Goal: Submit feedback/report problem: Ask a question

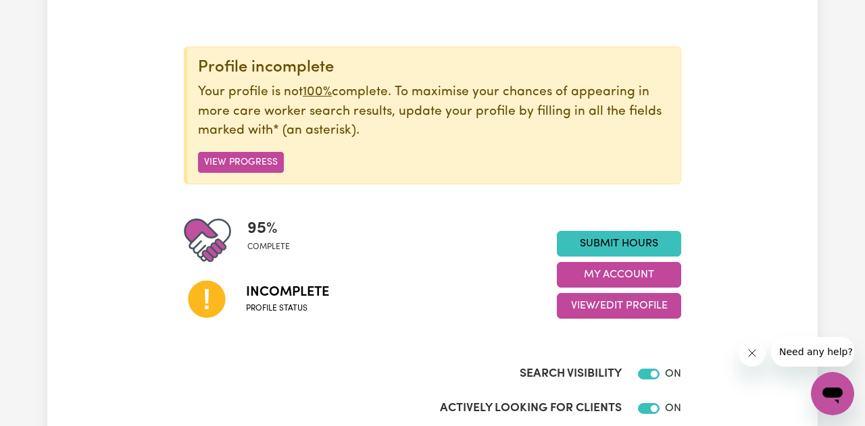
scroll to position [123, 0]
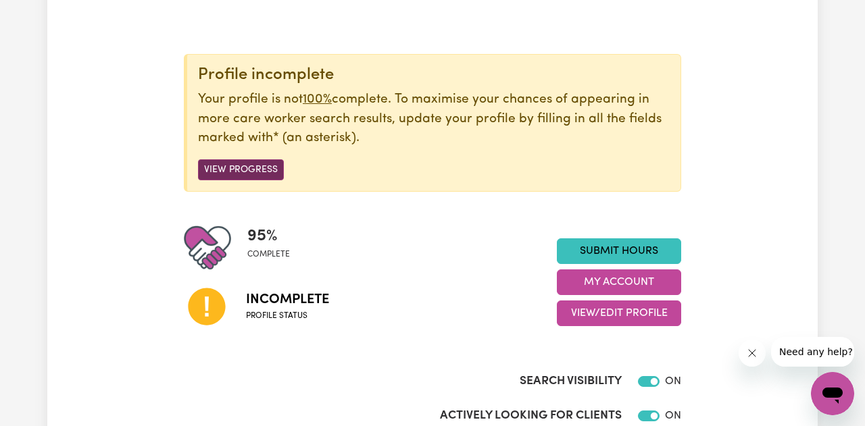
click at [243, 168] on button "View Progress" at bounding box center [241, 169] width 86 height 21
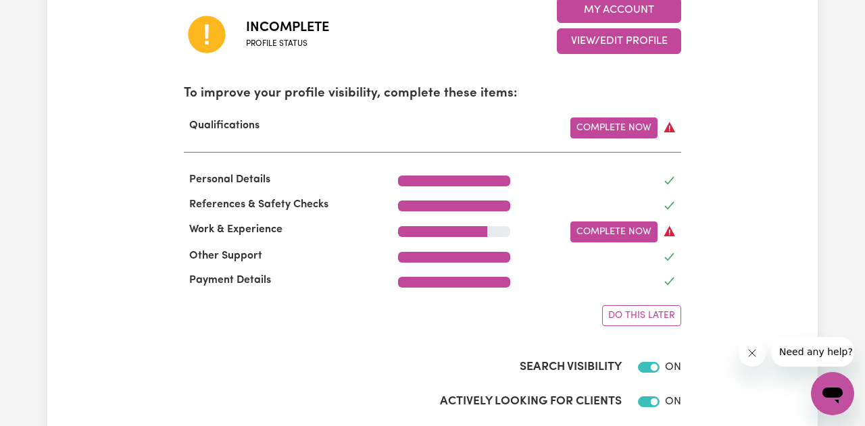
scroll to position [397, 0]
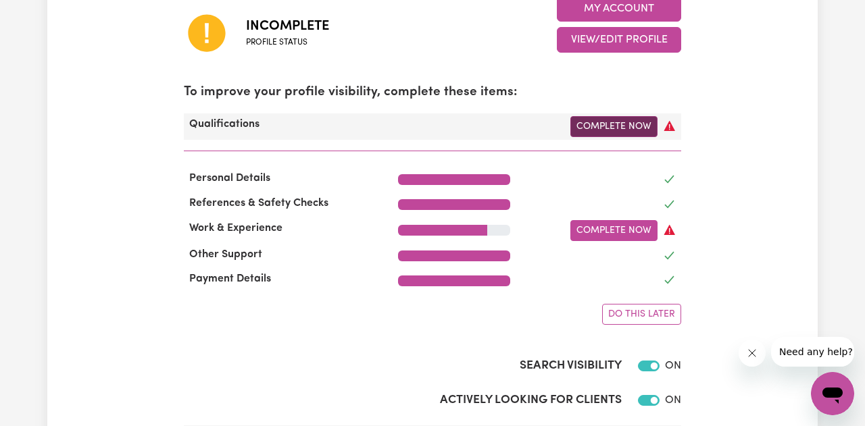
click at [621, 130] on link "Complete Now" at bounding box center [613, 126] width 87 height 21
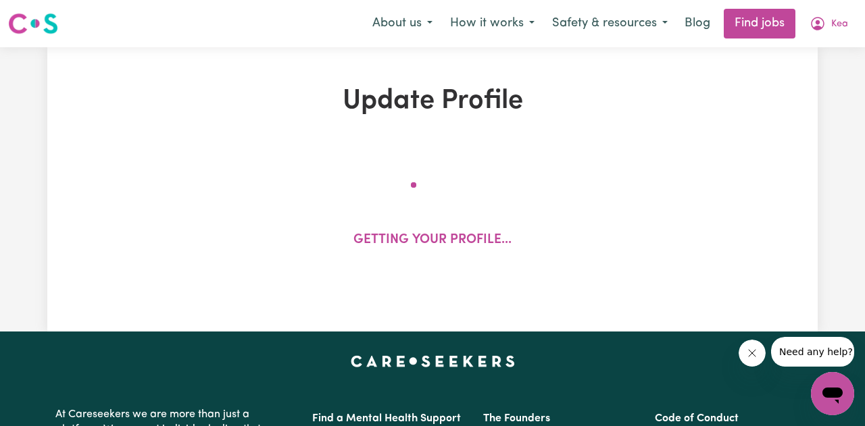
select select "2017"
select select "2025"
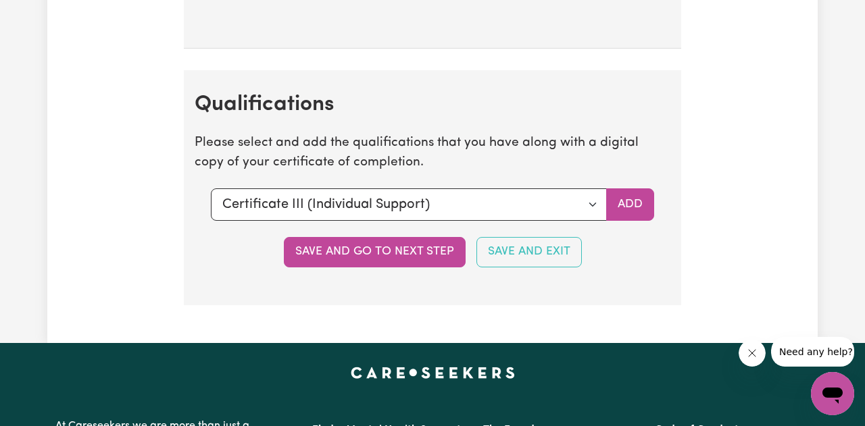
scroll to position [3652, 0]
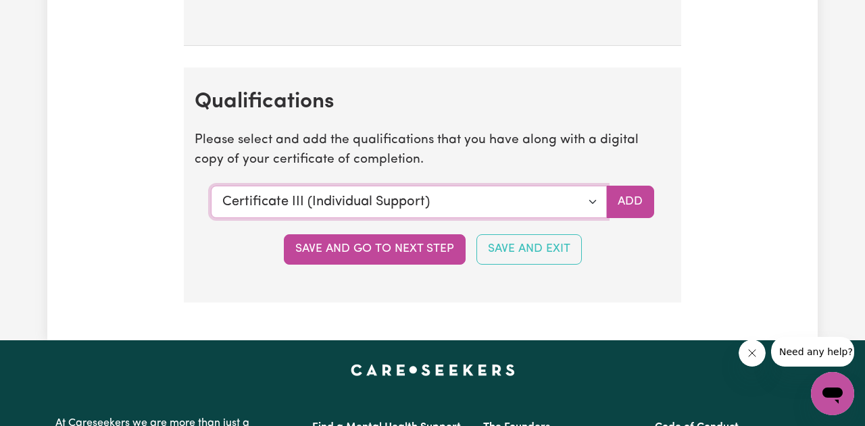
click at [591, 206] on select "Select a qualification to add... Certificate III (Individual Support) Certifica…" at bounding box center [409, 202] width 396 height 32
select select "CPR Course [HLTAID009-12]"
click at [211, 186] on select "Select a qualification to add... Certificate III (Individual Support) Certifica…" at bounding box center [409, 202] width 396 height 32
click at [631, 200] on button "Add" at bounding box center [630, 202] width 48 height 32
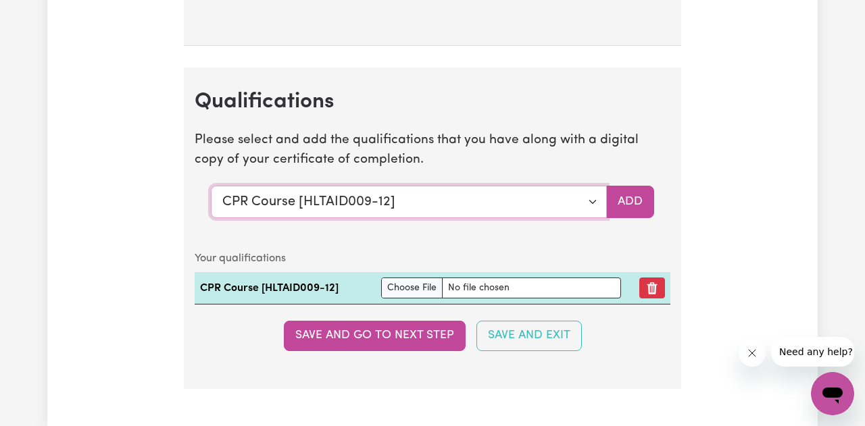
click at [591, 201] on select "Select a qualification to add... Certificate III (Individual Support) Certifica…" at bounding box center [409, 202] width 396 height 32
click at [211, 186] on select "Select a qualification to add... Certificate III (Individual Support) Certifica…" at bounding box center [409, 202] width 396 height 32
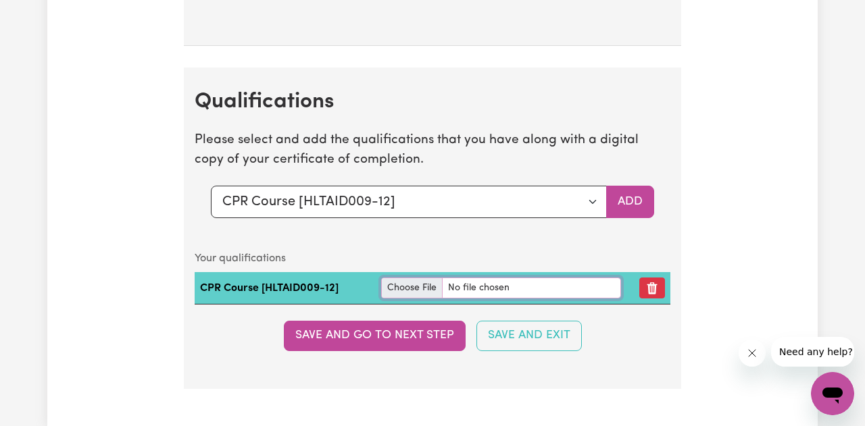
click at [466, 285] on input "file" at bounding box center [501, 288] width 240 height 21
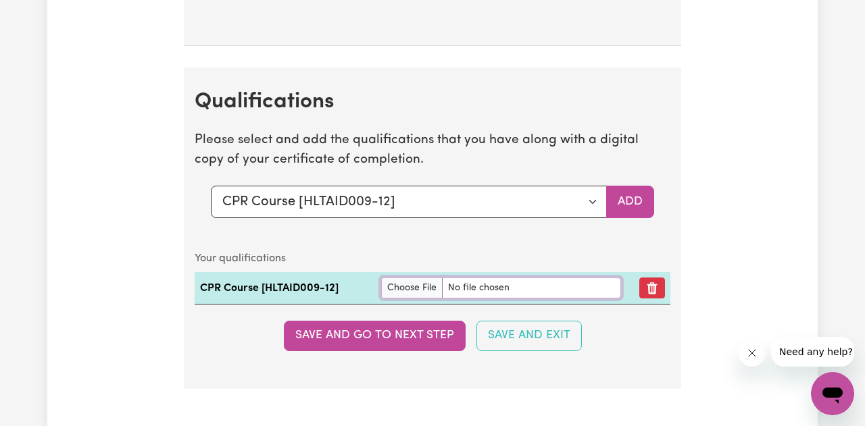
type input "C:\fakepath\57426_1760013161234_certificate_3747636.pdf"
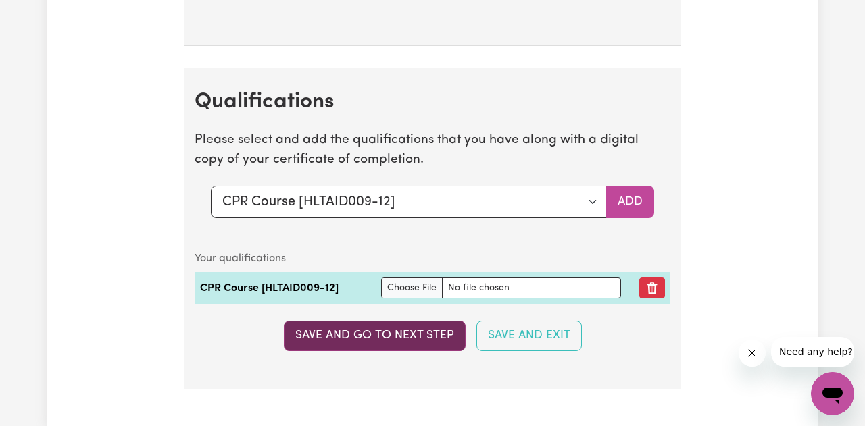
click at [408, 334] on button "Save and go to next step" at bounding box center [375, 336] width 182 height 30
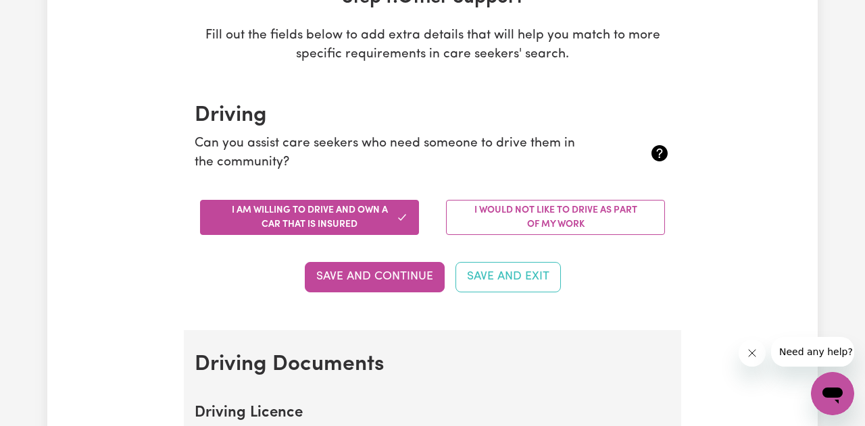
scroll to position [0, 0]
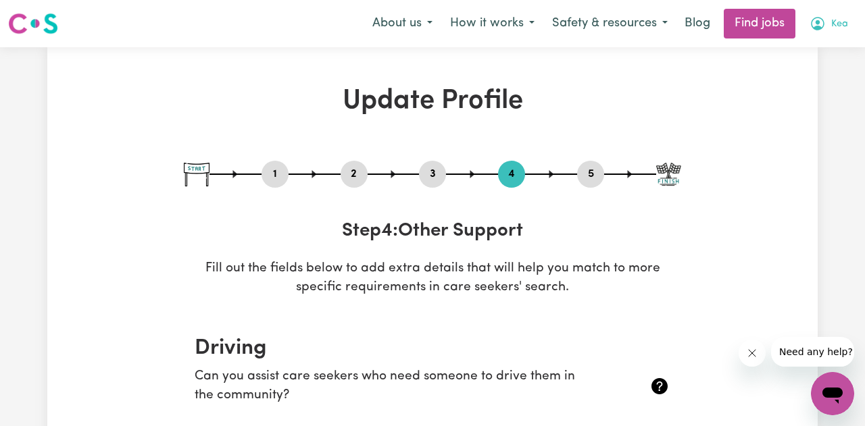
click at [822, 30] on icon "My Account" at bounding box center [818, 24] width 16 height 16
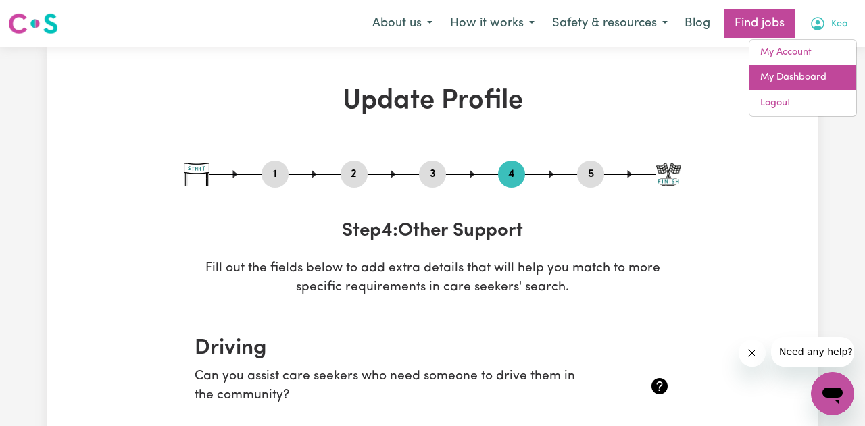
click at [800, 74] on link "My Dashboard" at bounding box center [802, 78] width 107 height 26
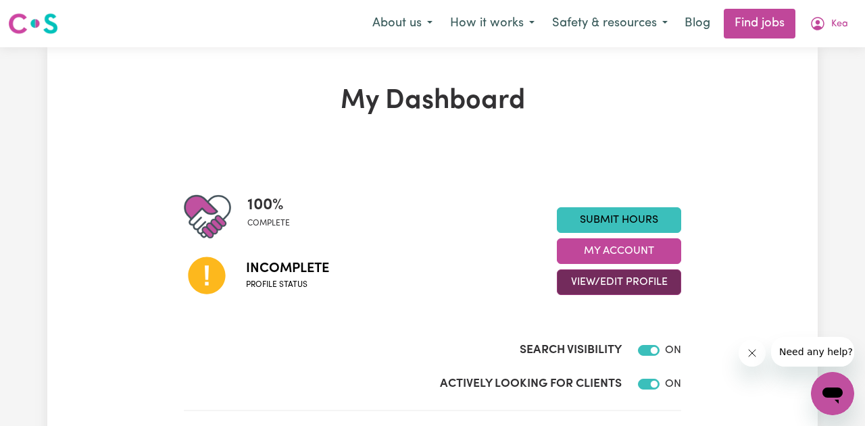
click at [571, 285] on button "View/Edit Profile" at bounding box center [619, 283] width 124 height 26
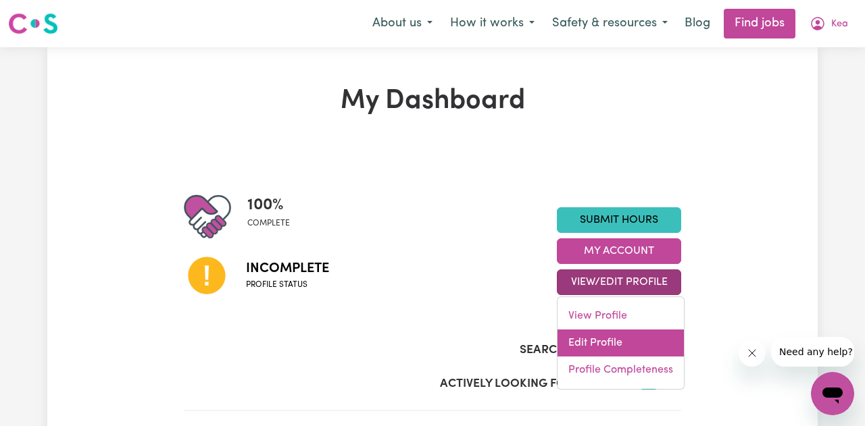
click at [599, 347] on link "Edit Profile" at bounding box center [620, 343] width 126 height 27
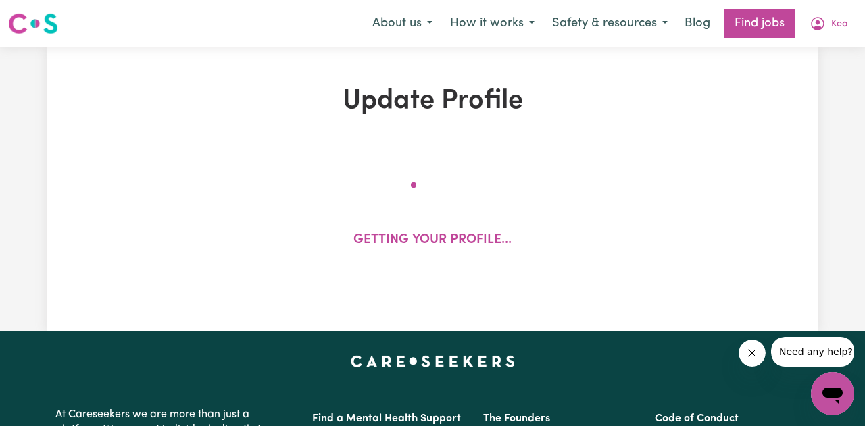
select select "[DEMOGRAPHIC_DATA]"
select select "[DEMOGRAPHIC_DATA] Citizen"
select select "Studying a healthcare related degree or qualification"
select select "60"
select select "85"
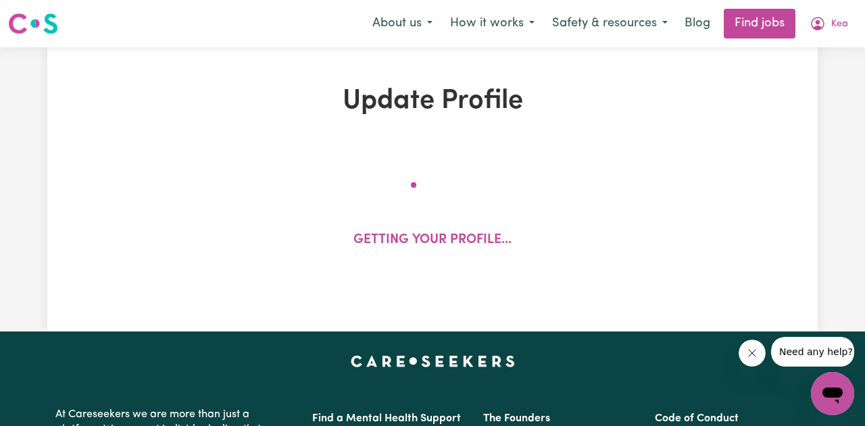
select select "110"
select select "140"
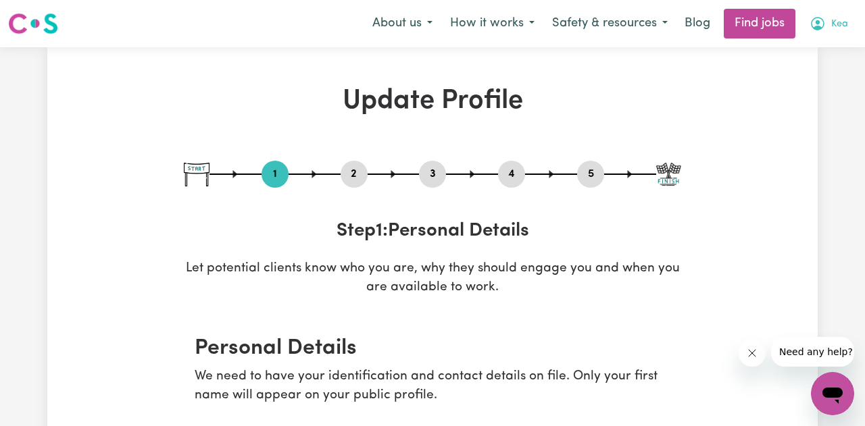
click at [830, 24] on button "Kea" at bounding box center [829, 23] width 56 height 28
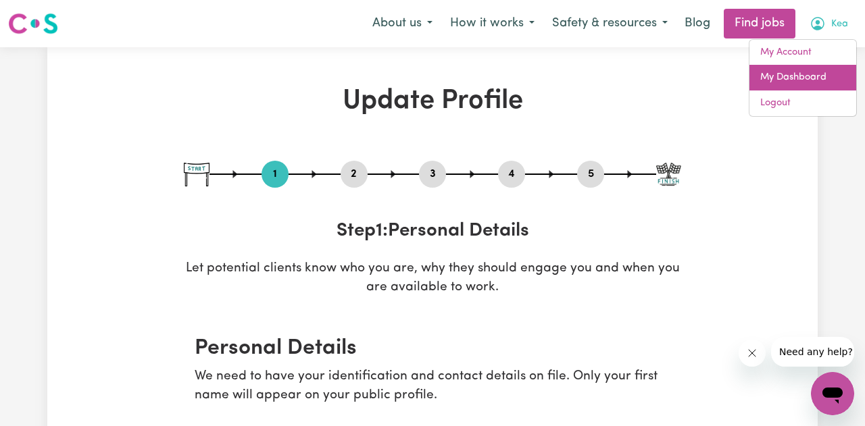
click at [771, 69] on link "My Dashboard" at bounding box center [802, 78] width 107 height 26
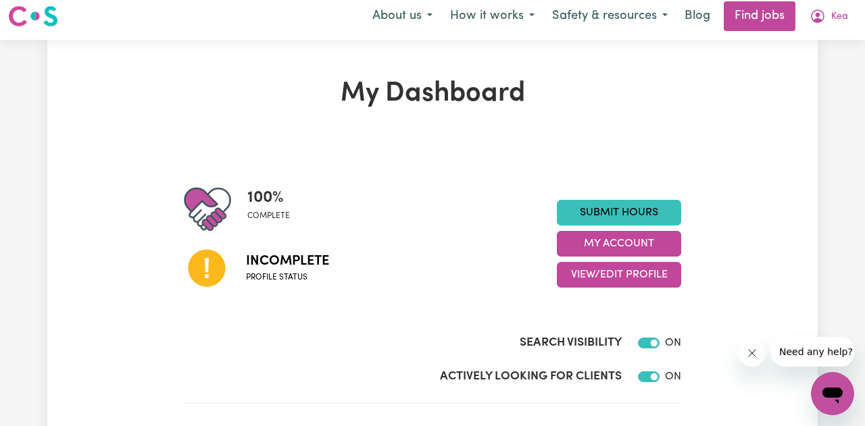
scroll to position [7, 0]
click at [205, 268] on icon at bounding box center [206, 269] width 37 height 37
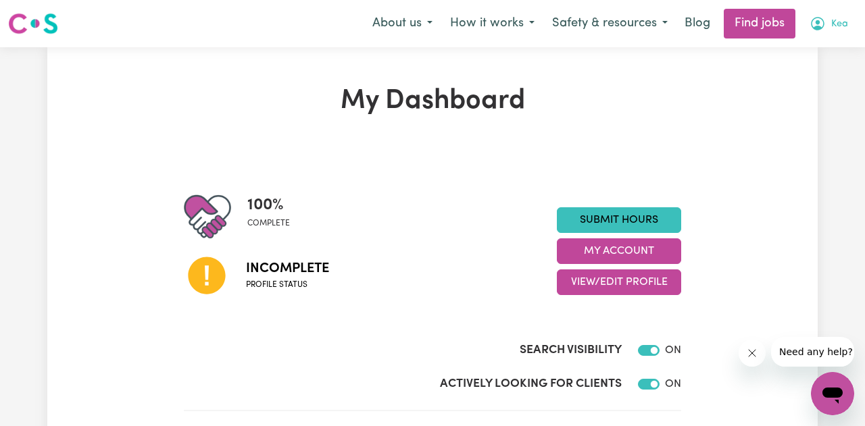
click at [837, 27] on span "Kea" at bounding box center [839, 24] width 17 height 15
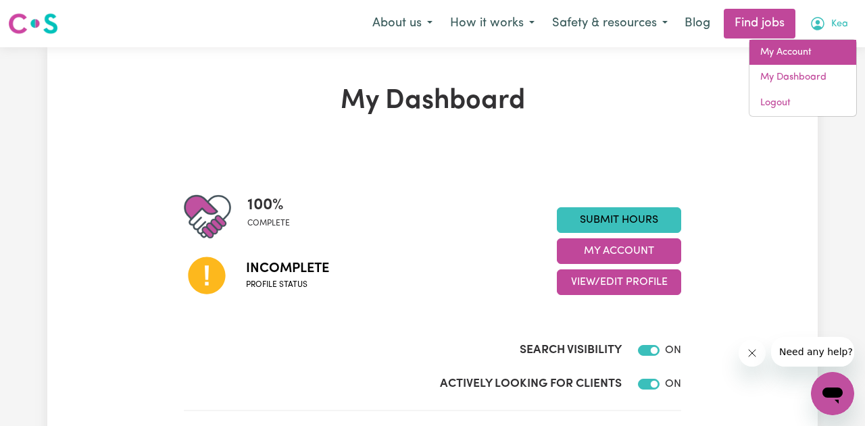
click at [774, 52] on link "My Account" at bounding box center [802, 53] width 107 height 26
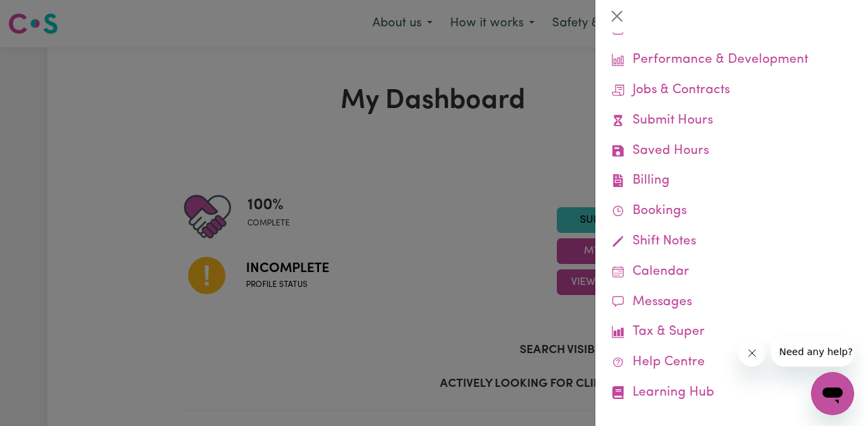
scroll to position [101, 0]
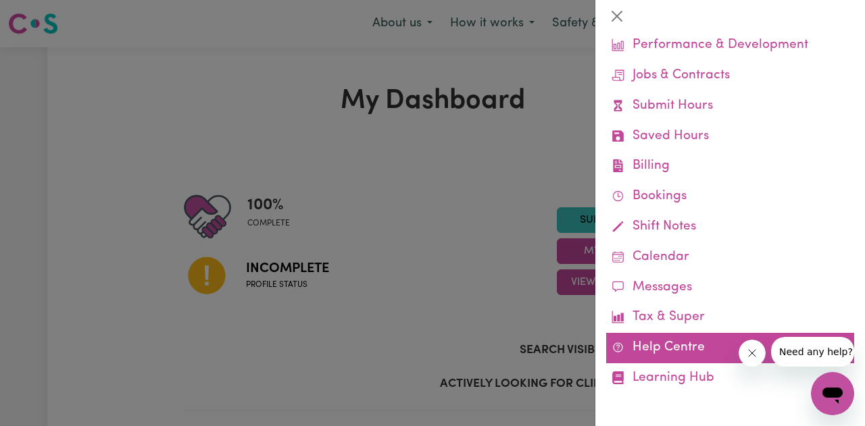
click at [674, 347] on link "Help Centre" at bounding box center [730, 348] width 248 height 30
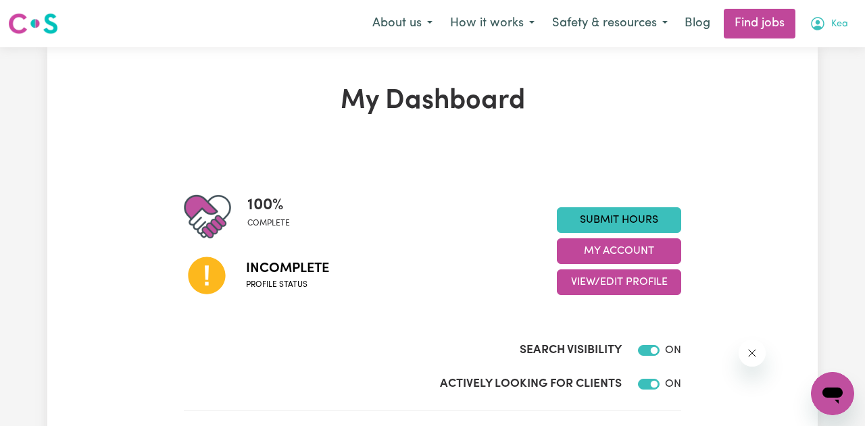
click at [833, 32] on button "Kea" at bounding box center [829, 23] width 56 height 28
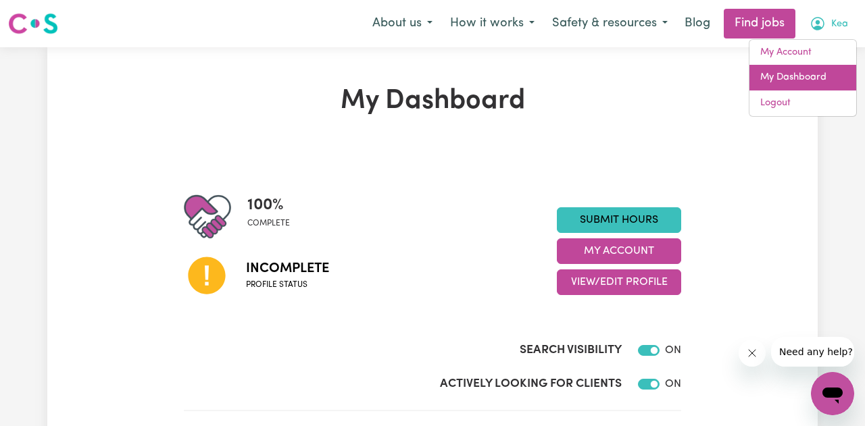
click at [798, 77] on link "My Dashboard" at bounding box center [802, 78] width 107 height 26
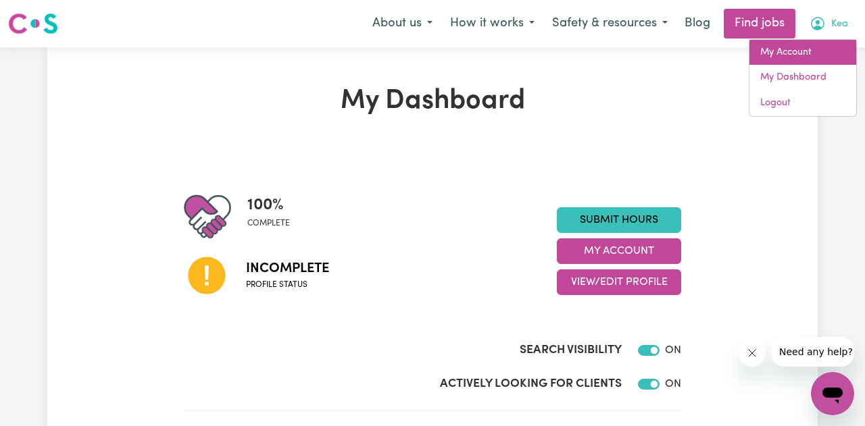
click at [801, 55] on link "My Account" at bounding box center [802, 53] width 107 height 26
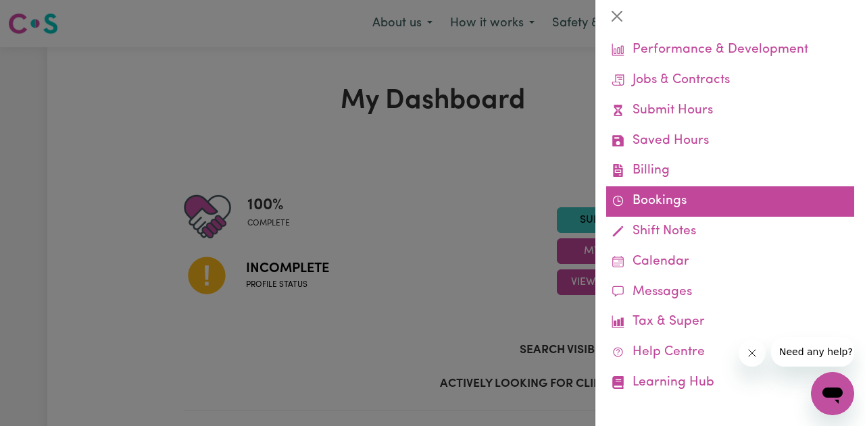
scroll to position [98, 0]
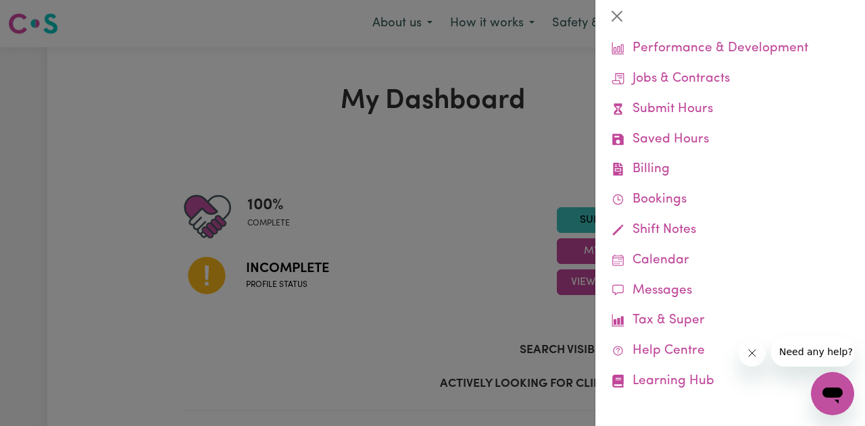
click at [816, 351] on span "Need any help?" at bounding box center [815, 352] width 74 height 11
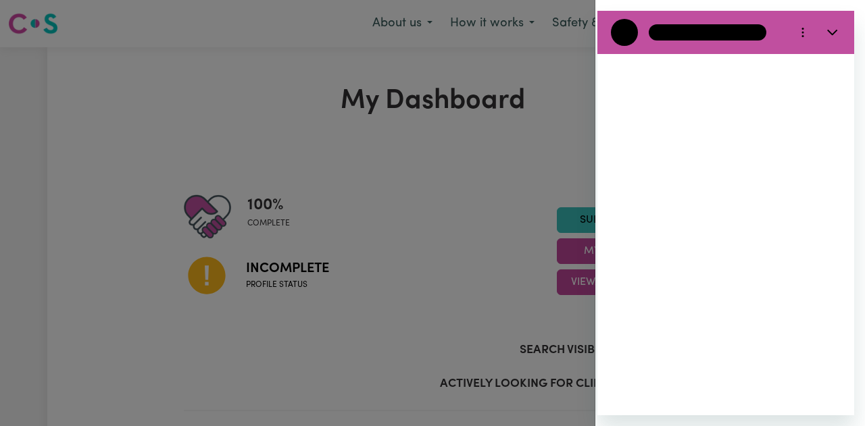
scroll to position [0, 0]
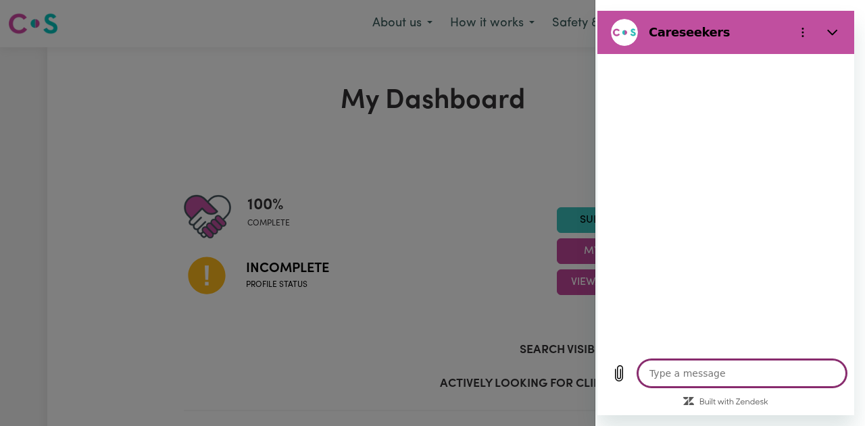
type textarea "x"
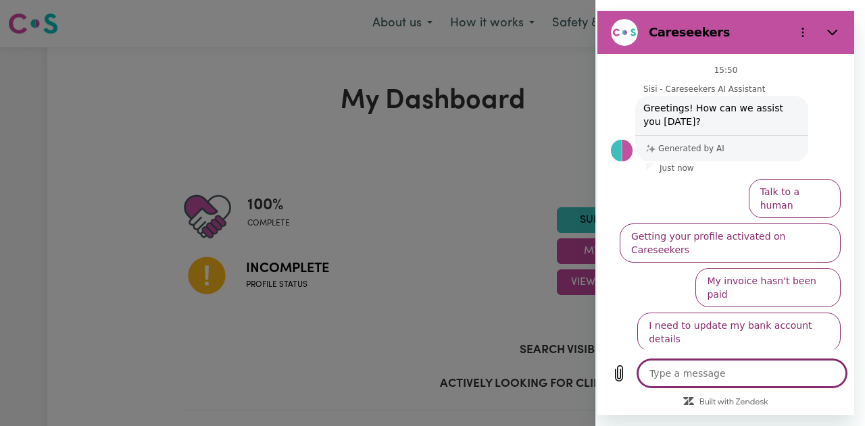
type textarea "W"
type textarea "x"
type textarea "Wh"
type textarea "x"
type textarea "Whe"
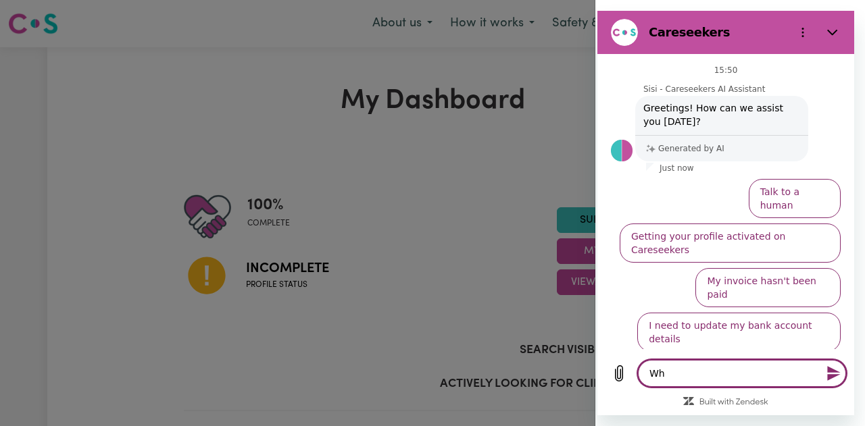
type textarea "x"
type textarea "When"
type textarea "x"
type textarea "When"
type textarea "x"
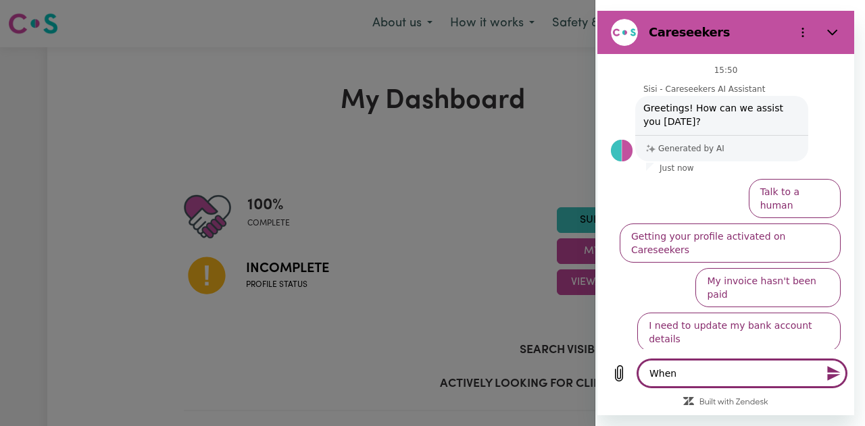
type textarea "When w"
type textarea "x"
type textarea "When wi"
type textarea "x"
type textarea "When wil"
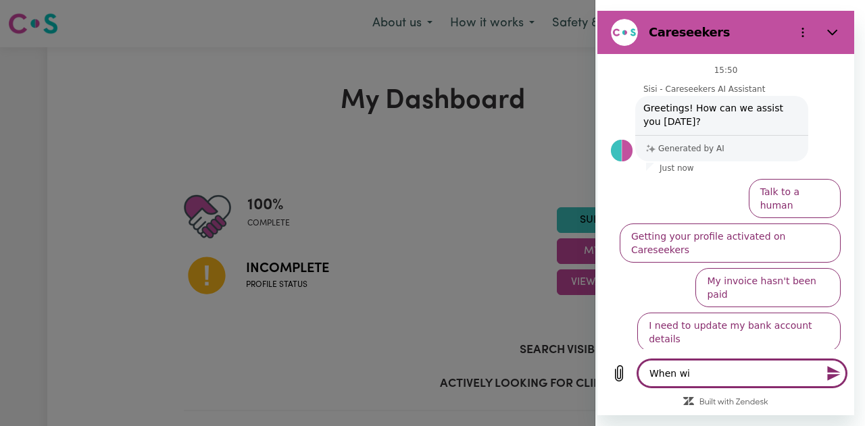
type textarea "x"
type textarea "When will"
type textarea "x"
type textarea "When will"
type textarea "x"
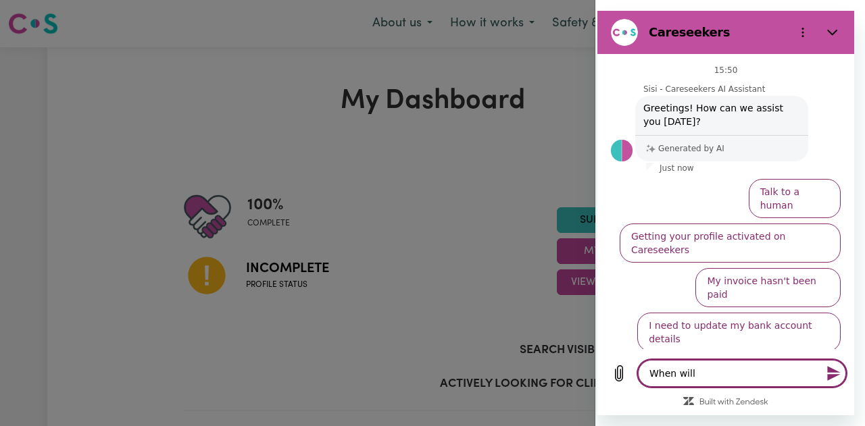
type textarea "When will m"
type textarea "x"
type textarea "When will my"
type textarea "x"
type textarea "When will my"
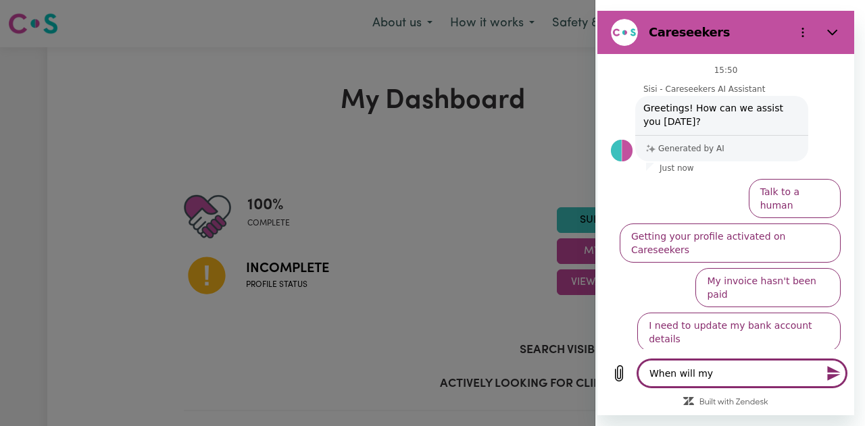
type textarea "x"
type textarea "When will my p"
type textarea "x"
type textarea "When will my pr"
type textarea "x"
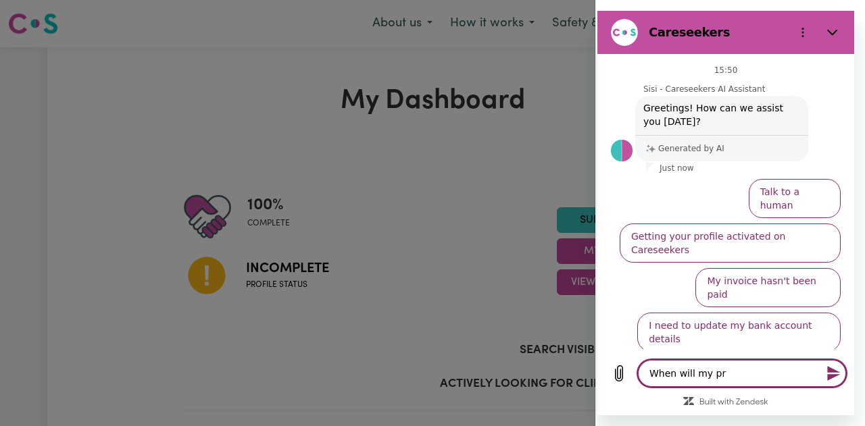
type textarea "When will my pro"
type textarea "x"
type textarea "When will my prof"
type textarea "x"
type textarea "When will my profi"
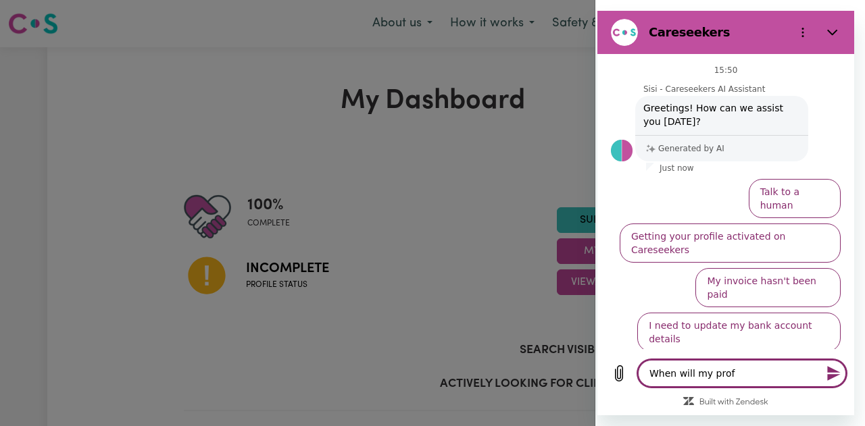
type textarea "x"
type textarea "When will my profil"
type textarea "x"
type textarea "When will my profile"
type textarea "x"
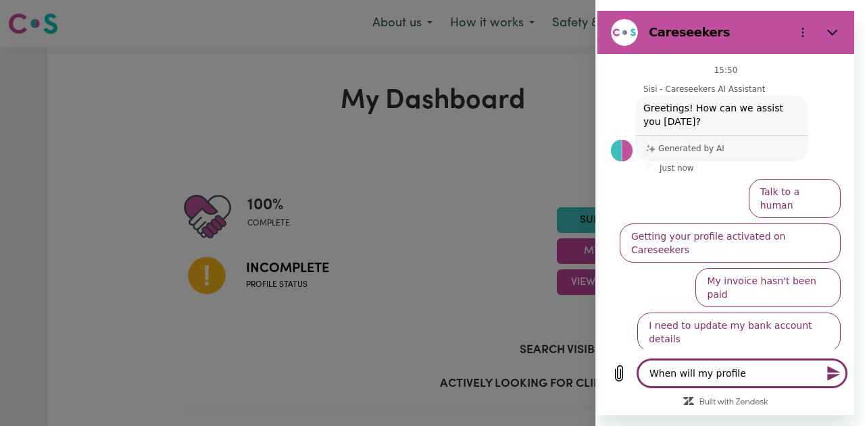
type textarea "When will my profile"
type textarea "x"
type textarea "When will my profile b"
type textarea "x"
type textarea "When will my profile be"
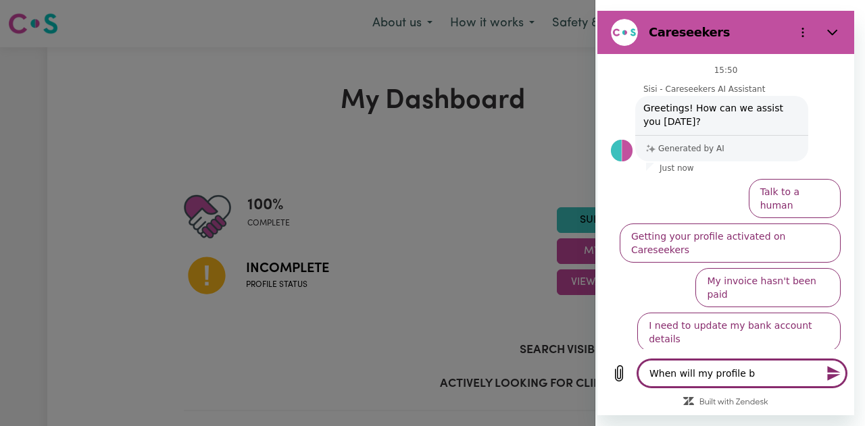
type textarea "x"
type textarea "When will my profile be"
type textarea "x"
type textarea "When will my profile be f"
type textarea "x"
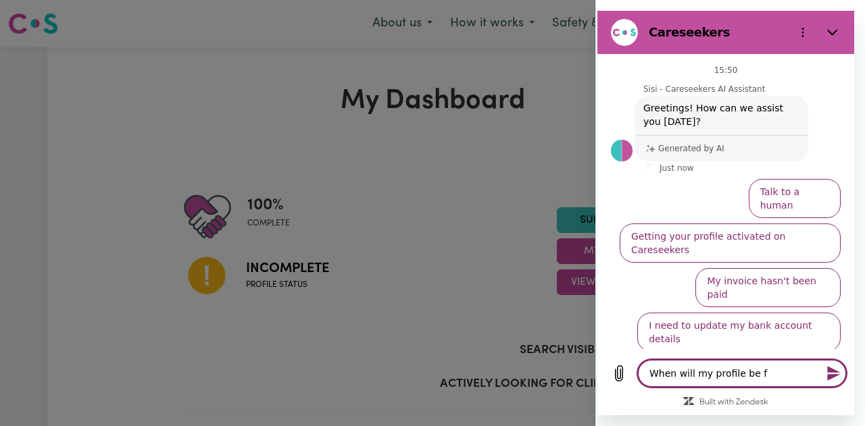
type textarea "When will my profile be fi"
type textarea "x"
type textarea "When will my profile be fin"
type textarea "x"
type textarea "When will my profile be fini"
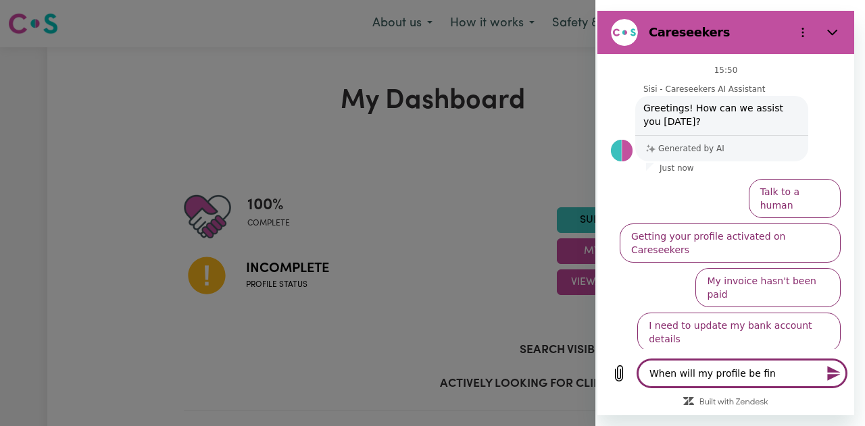
type textarea "x"
type textarea "When will my profile be finis"
type textarea "x"
type textarea "When will my profile be finish"
type textarea "x"
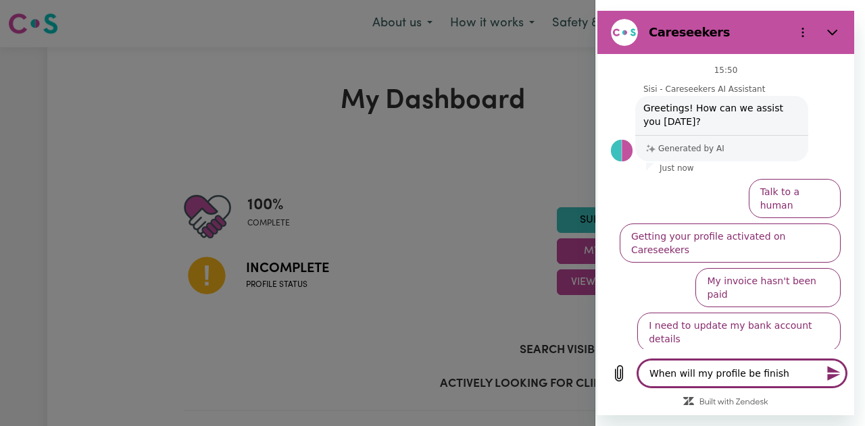
type textarea "When will my profile be finishe"
type textarea "x"
type textarea "When will my profile be finished"
type textarea "x"
type textarea "When will my profile be finished"
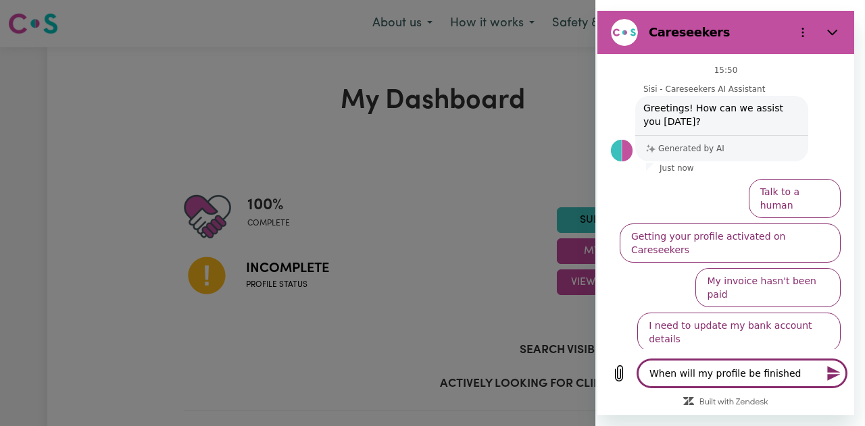
type textarea "x"
type textarea "When will my profile be finished"
type textarea "x"
type textarea "When will my profile be finished?"
type textarea "x"
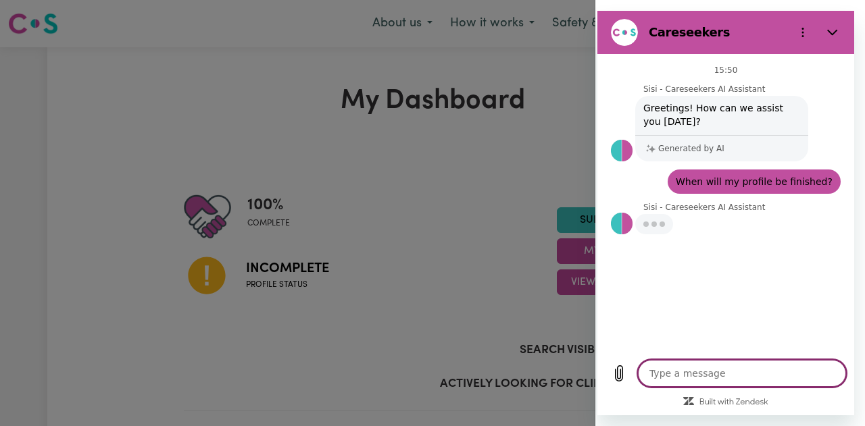
type textarea "x"
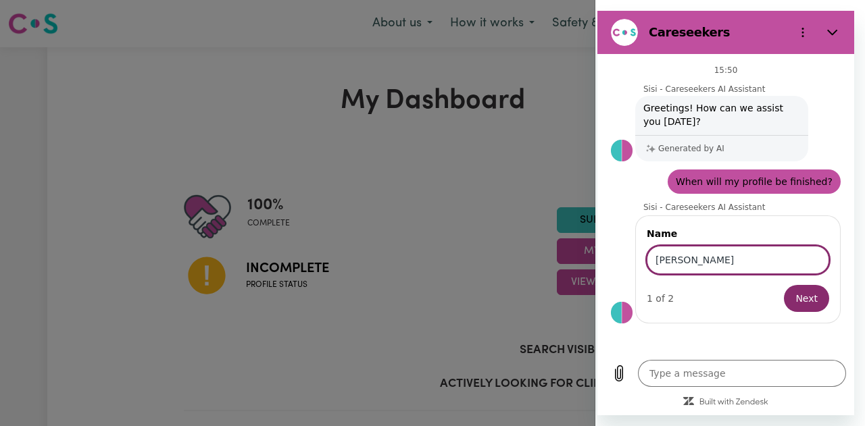
type input "Kea Martin"
click at [784, 285] on button "Next" at bounding box center [806, 298] width 45 height 27
type textarea "x"
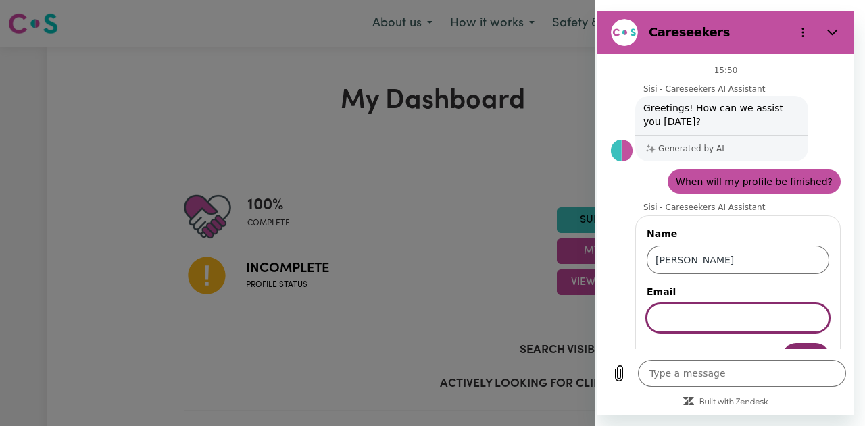
scroll to position [33, 0]
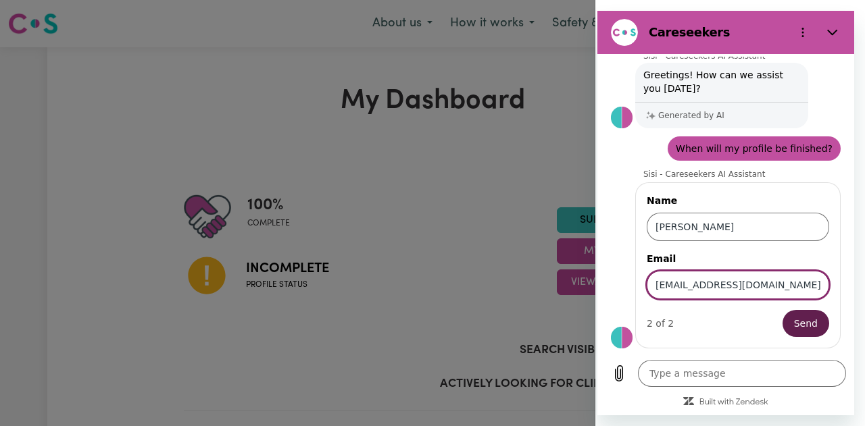
type input "[EMAIL_ADDRESS][DOMAIN_NAME]"
click at [801, 325] on span "Send" at bounding box center [806, 324] width 24 height 16
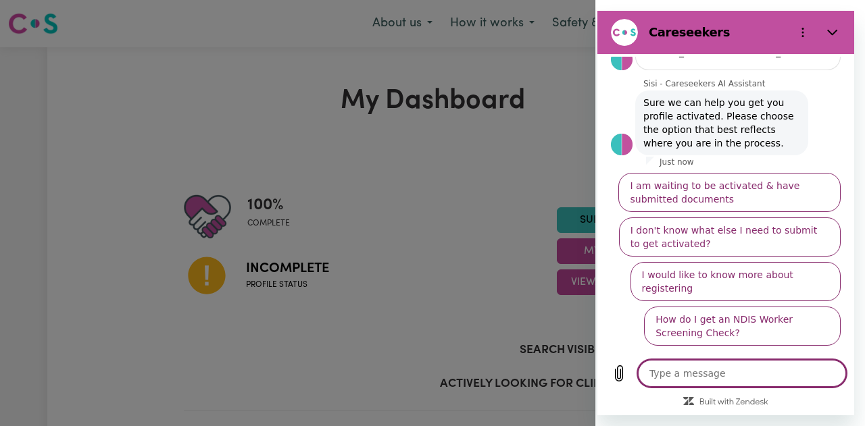
scroll to position [240, 0]
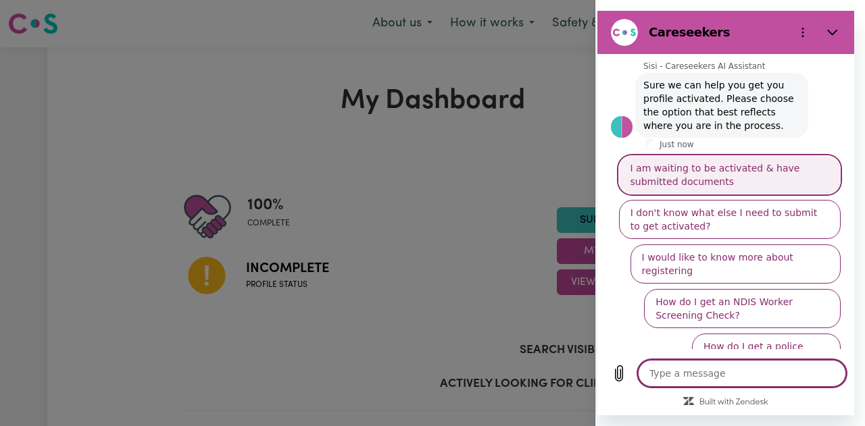
click at [745, 175] on button "I am waiting to be activated & have submitted documents" at bounding box center [729, 174] width 222 height 39
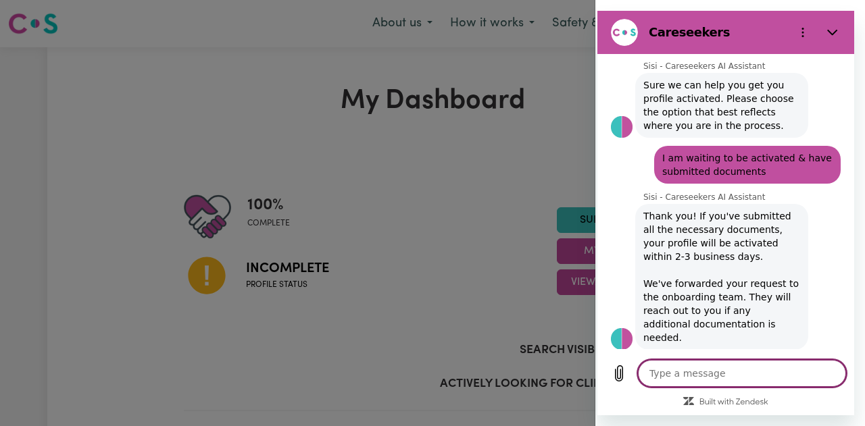
scroll to position [243, 0]
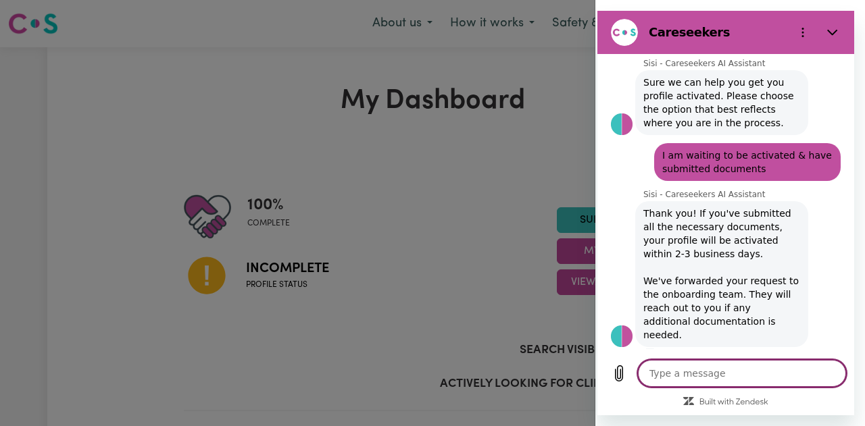
type textarea "x"
type textarea "H"
type textarea "x"
type textarea "Ha"
type textarea "x"
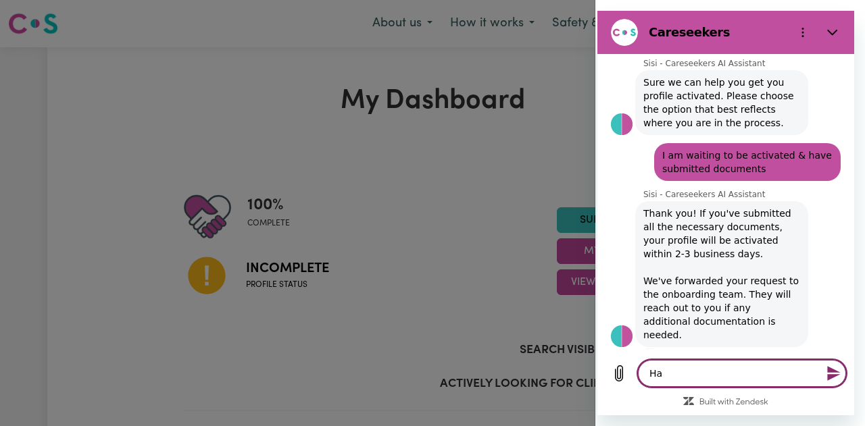
type textarea "Hav"
type textarea "x"
type textarea "Have"
type textarea "x"
type textarea "Have"
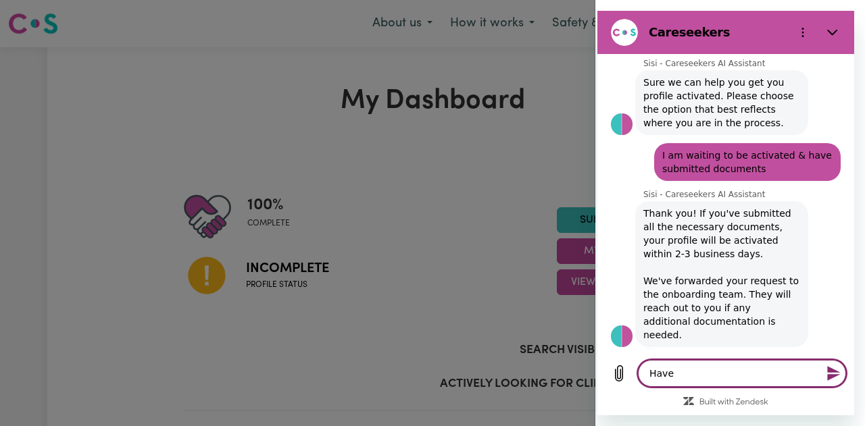
type textarea "x"
type textarea "Have I"
type textarea "x"
type textarea "Have I"
type textarea "x"
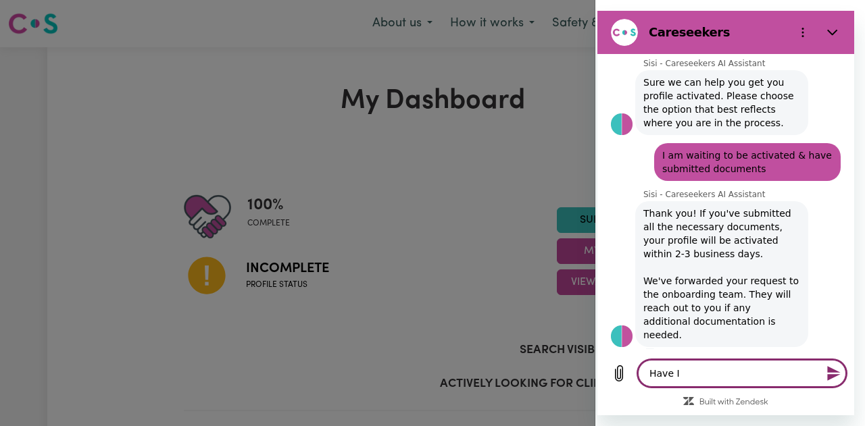
type textarea "Have I m"
type textarea "x"
type textarea "Have I mi"
type textarea "x"
type textarea "Have I mis"
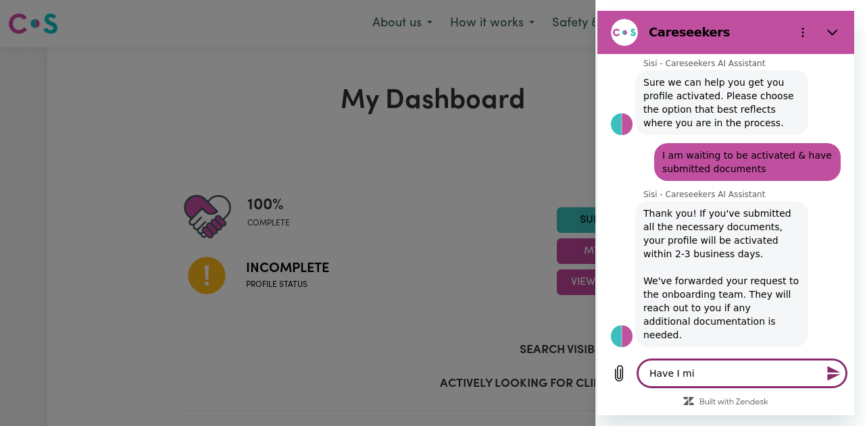
type textarea "x"
type textarea "Have I miss"
type textarea "x"
type textarea "Have I misse"
type textarea "x"
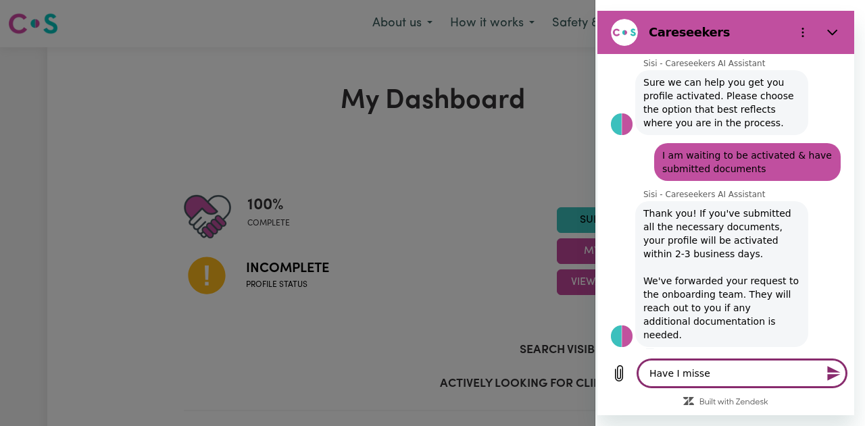
type textarea "Have I missed"
type textarea "x"
type textarea "Have I missed"
type textarea "x"
type textarea "Have I missed a"
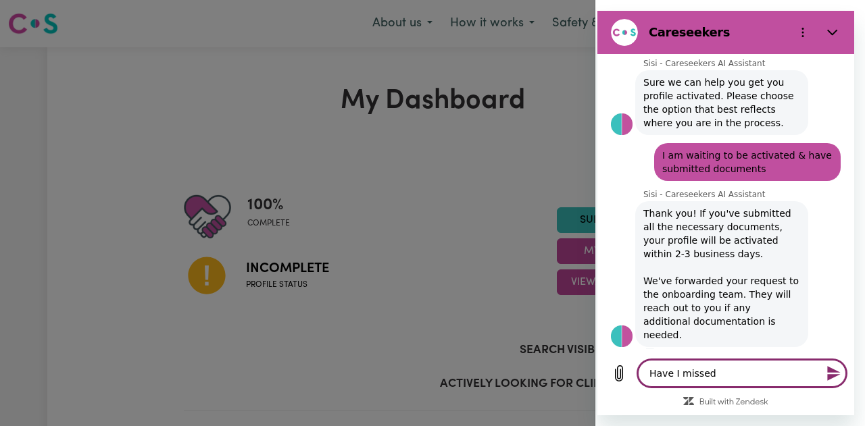
type textarea "x"
type textarea "Have I missed an"
type textarea "x"
type textarea "Have I missed any"
type textarea "x"
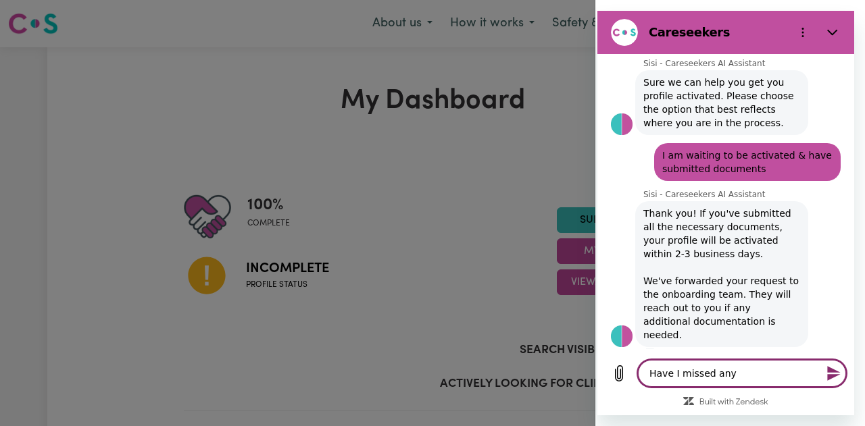
type textarea "Have I missed any"
type textarea "x"
type textarea "Have I missed any d"
type textarea "x"
type textarea "Have I missed any do"
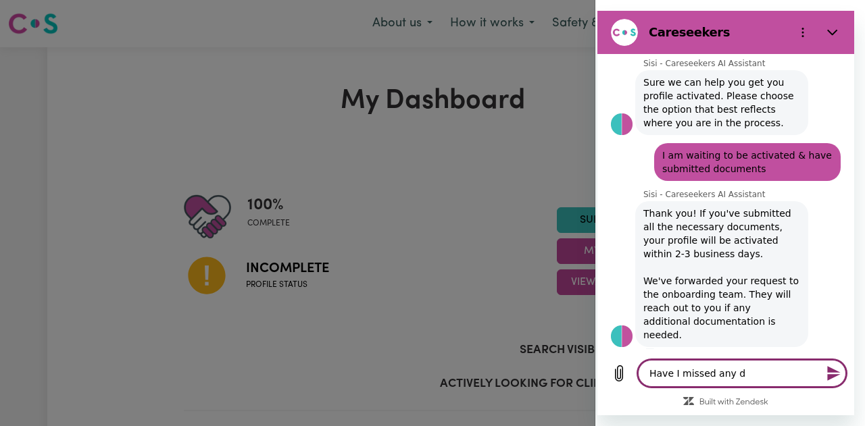
type textarea "x"
type textarea "Have I missed any doc"
type textarea "x"
type textarea "Have I missed any docu"
type textarea "x"
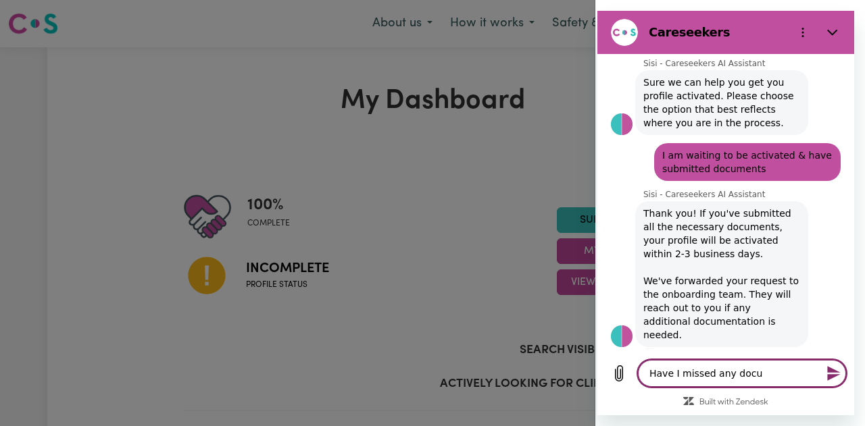
type textarea "Have I missed any docum"
type textarea "x"
type textarea "Have I missed any docume"
type textarea "x"
type textarea "Have I missed any documen"
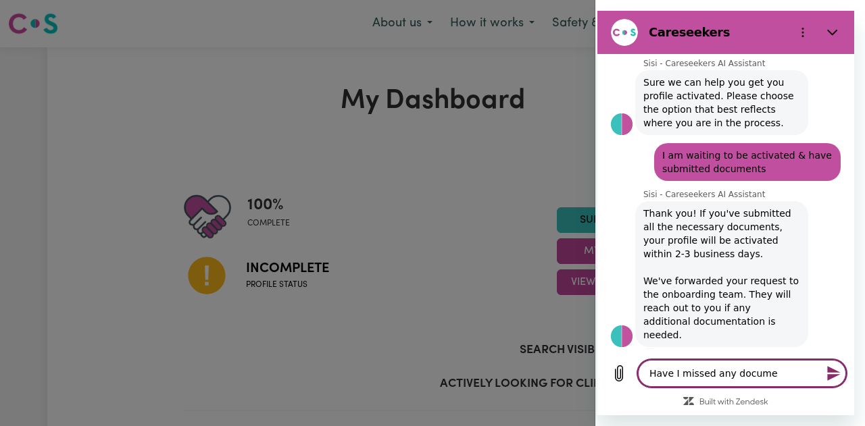
type textarea "x"
type textarea "Have I missed any document"
type textarea "x"
type textarea "Have I missed any documents"
type textarea "x"
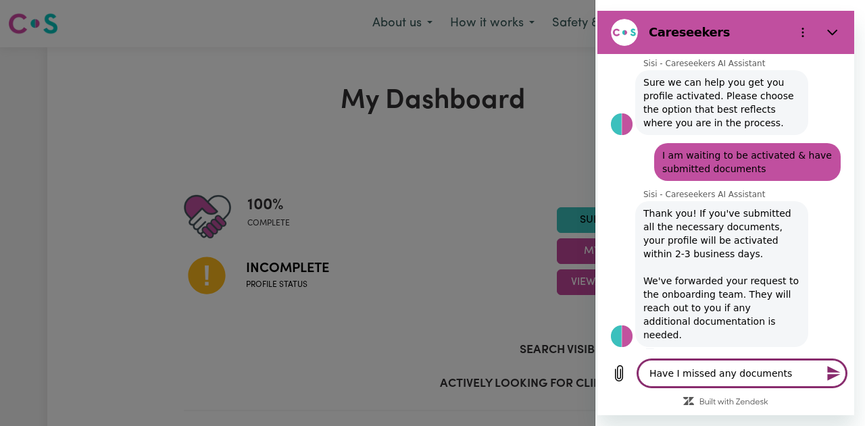
type textarea "Have I missed any documents?"
type textarea "x"
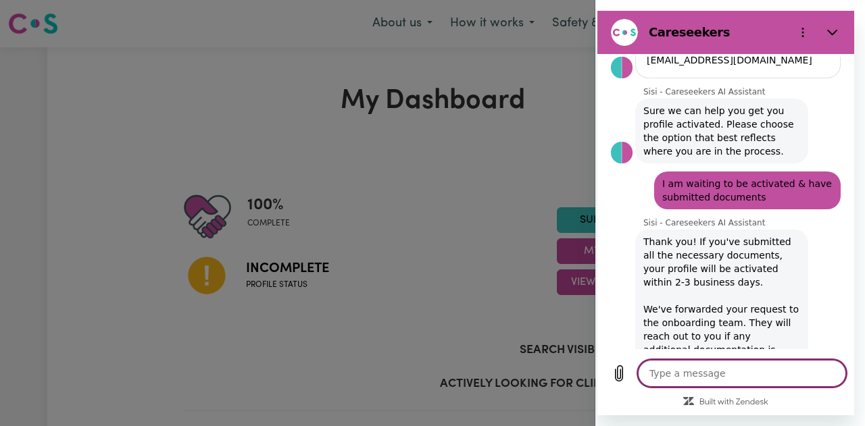
scroll to position [275, 0]
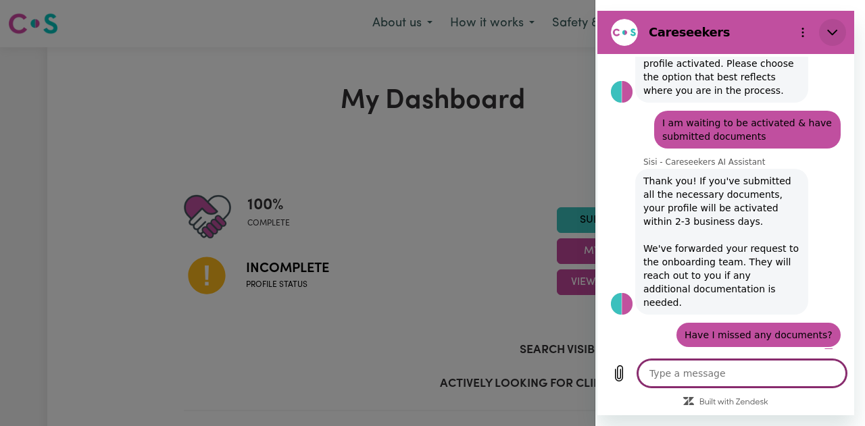
click at [833, 27] on icon "Close" at bounding box center [832, 32] width 11 height 11
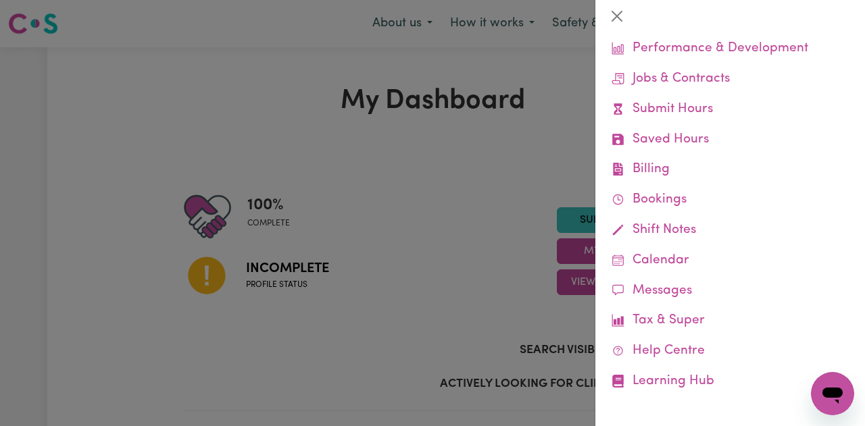
click at [829, 399] on icon "Open messaging window" at bounding box center [832, 394] width 24 height 24
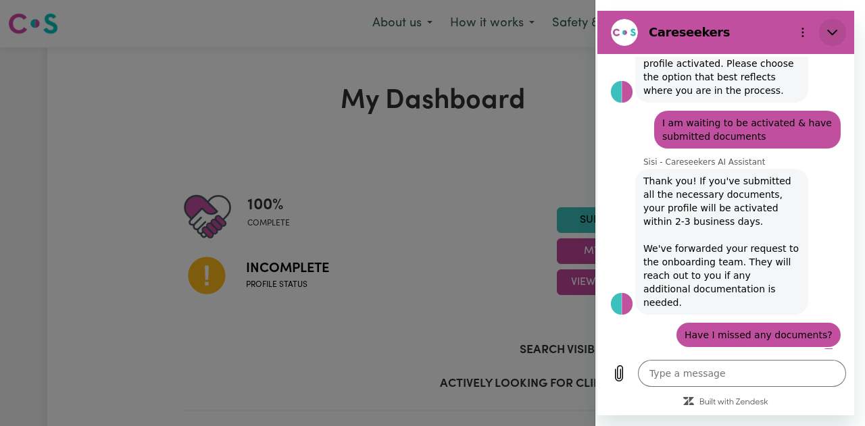
click at [832, 30] on icon "Close" at bounding box center [832, 32] width 11 height 11
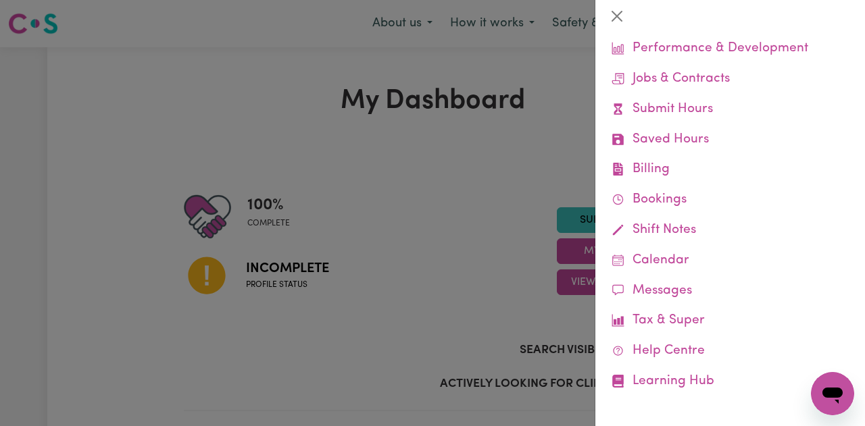
click at [384, 228] on div at bounding box center [432, 213] width 865 height 426
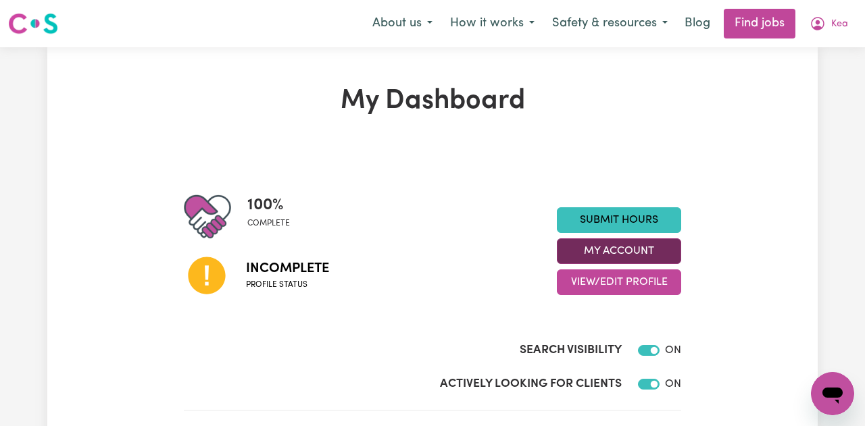
click at [610, 253] on button "My Account" at bounding box center [619, 252] width 124 height 26
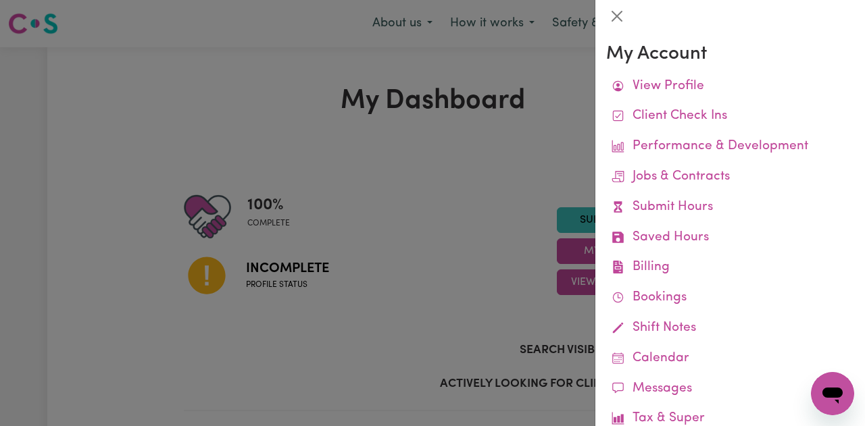
click at [497, 257] on div at bounding box center [432, 213] width 865 height 426
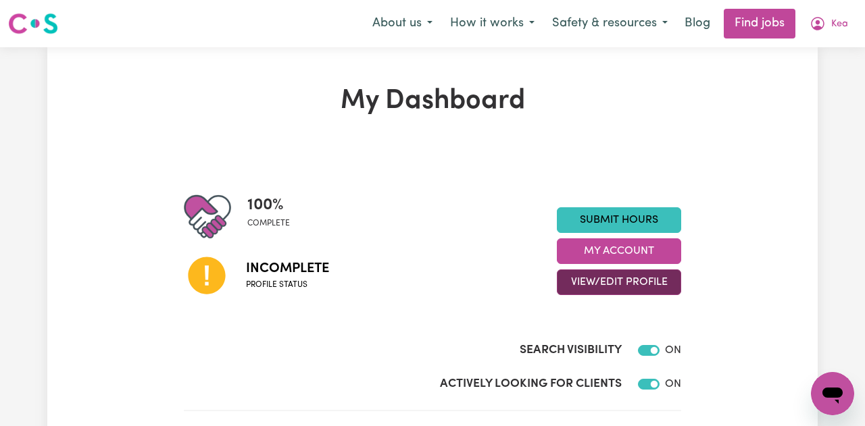
click at [582, 278] on button "View/Edit Profile" at bounding box center [619, 283] width 124 height 26
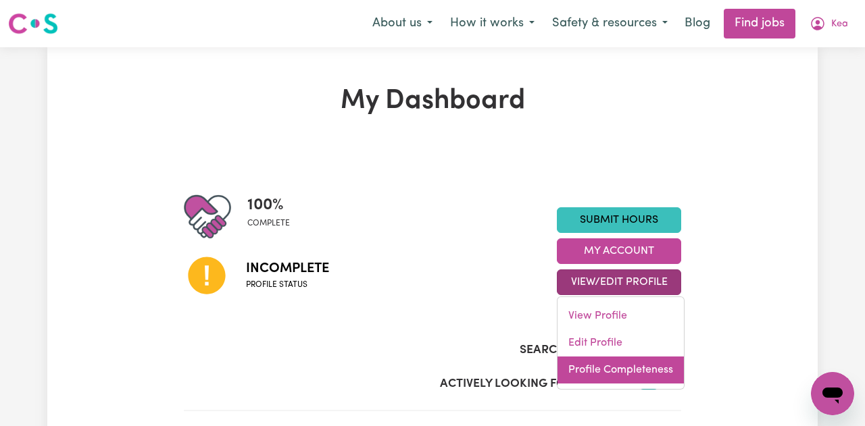
click at [591, 370] on link "Profile Completeness" at bounding box center [620, 370] width 126 height 27
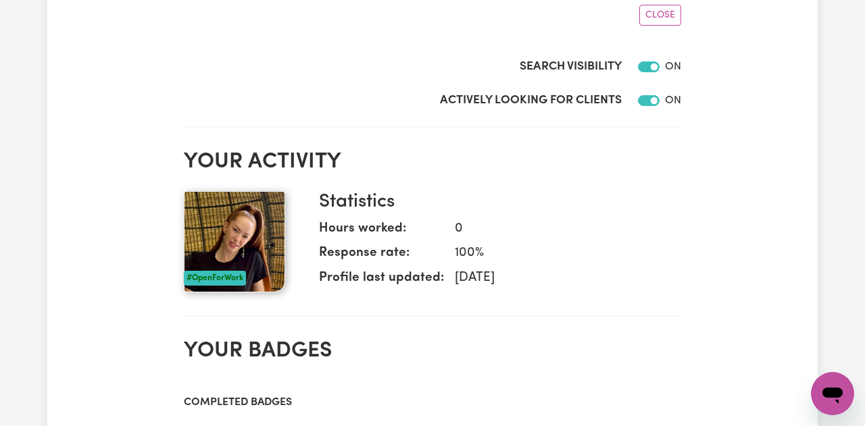
scroll to position [516, 0]
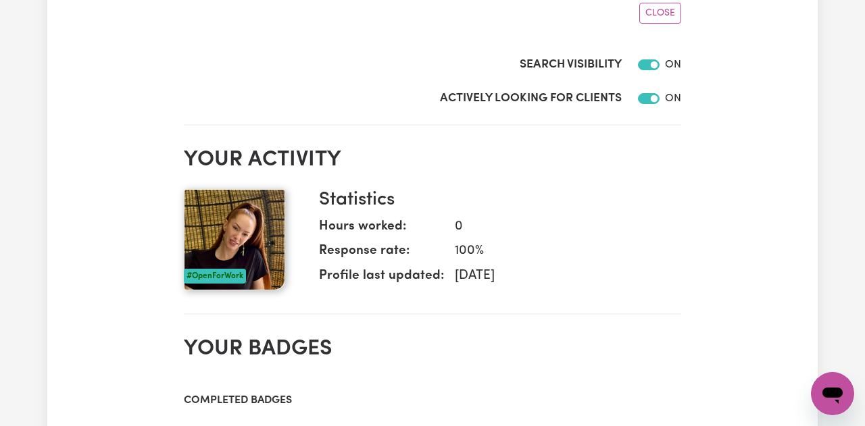
type textarea "x"
